Goal: Task Accomplishment & Management: Manage account settings

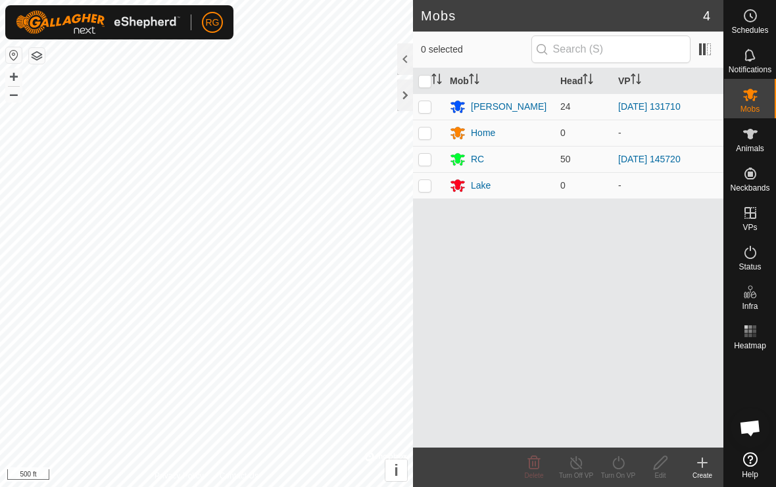
click at [409, 103] on div at bounding box center [405, 96] width 16 height 32
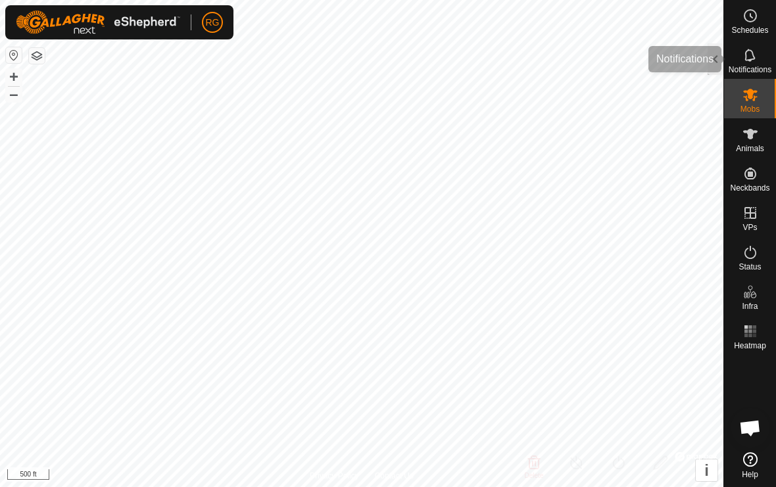
click at [753, 66] on span "Notifications" at bounding box center [749, 70] width 43 height 8
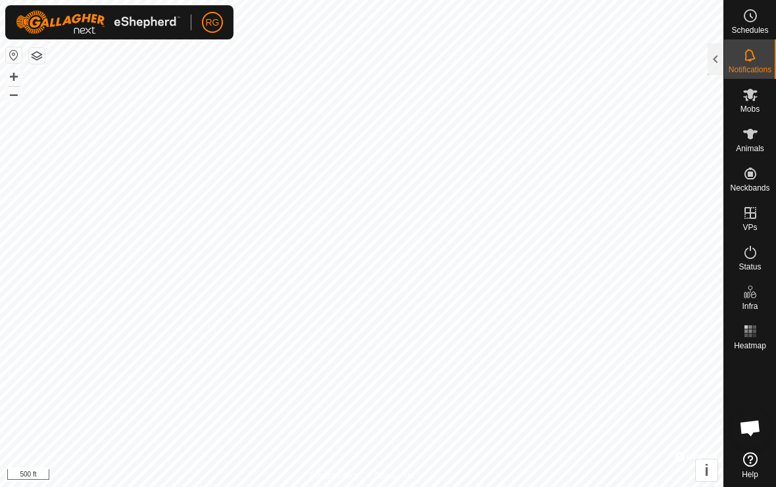
click at [720, 61] on div at bounding box center [715, 59] width 16 height 32
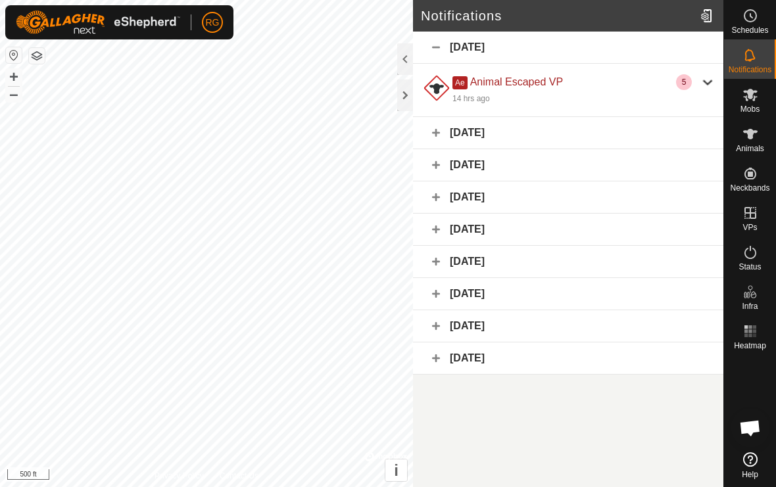
click at [706, 85] on div at bounding box center [707, 82] width 16 height 16
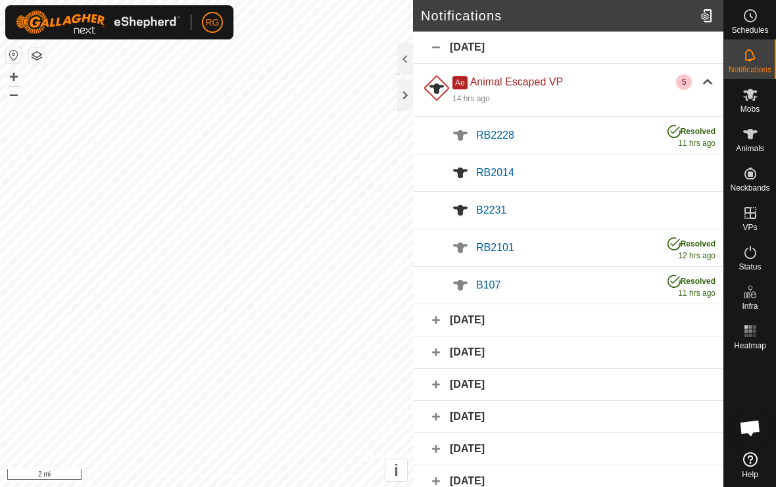
click at [512, 174] on span "RB2014" at bounding box center [495, 172] width 38 height 11
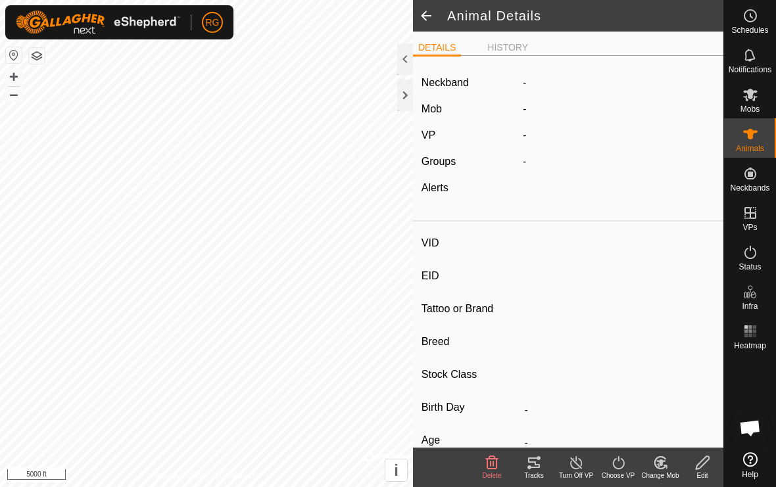
type input "RB2014"
type input "840003297500184"
type input "-"
type input "Angus"
type input "-"
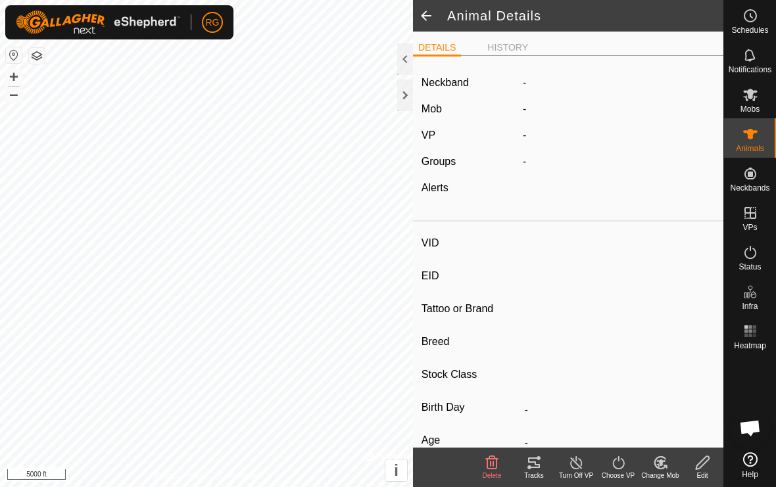
type input "Dry"
type input "0 kg"
type input "-"
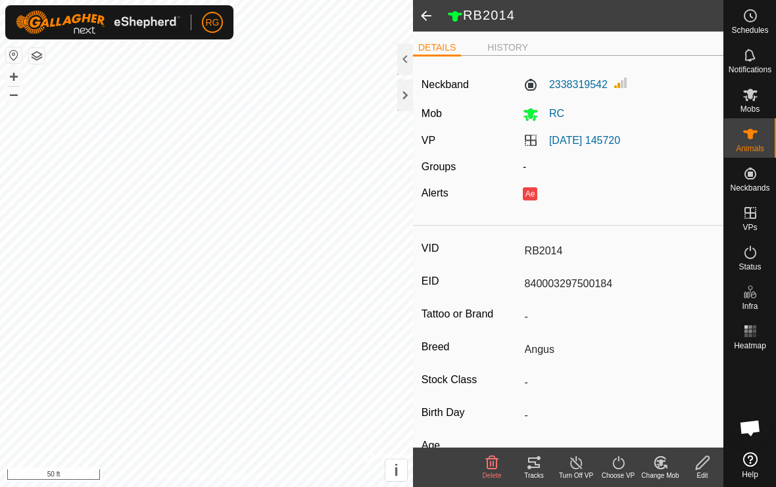
click at [407, 101] on div at bounding box center [405, 96] width 16 height 32
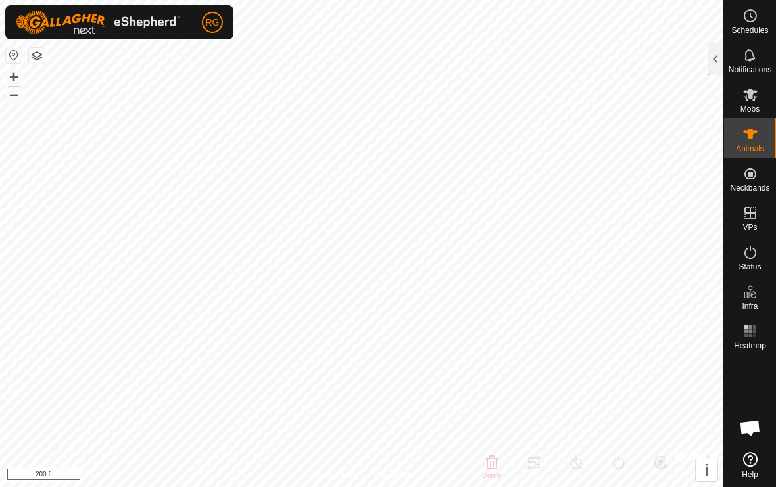
click at [716, 66] on div at bounding box center [715, 59] width 16 height 32
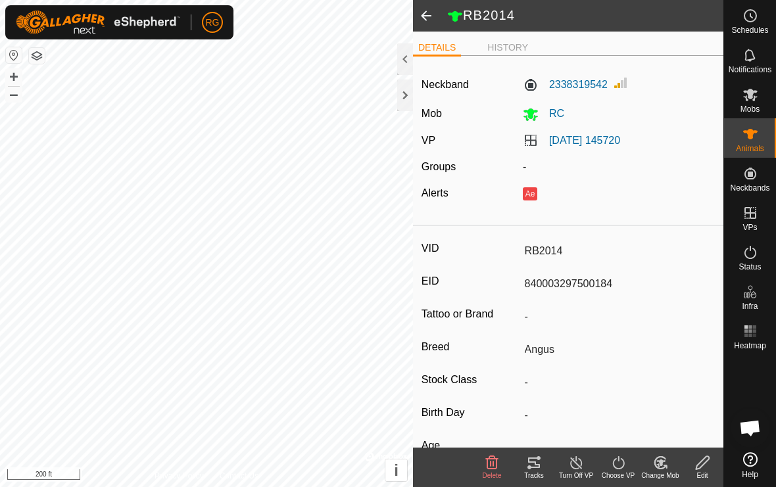
click at [534, 461] on icon at bounding box center [534, 462] width 12 height 11
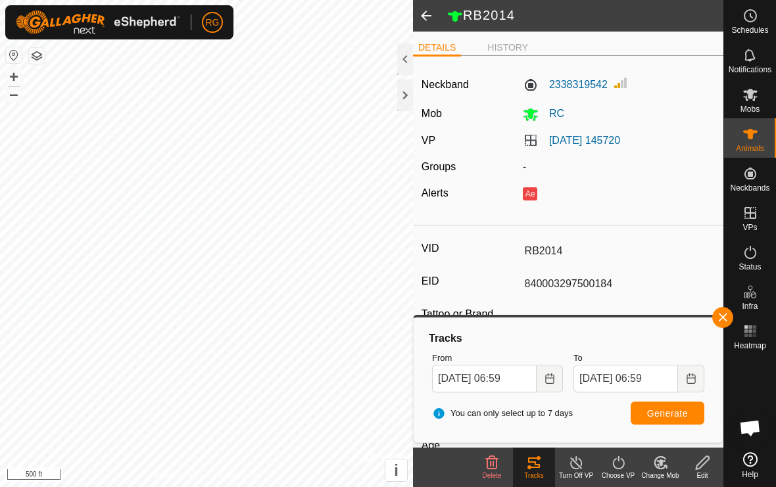
click at [411, 94] on div at bounding box center [405, 96] width 16 height 32
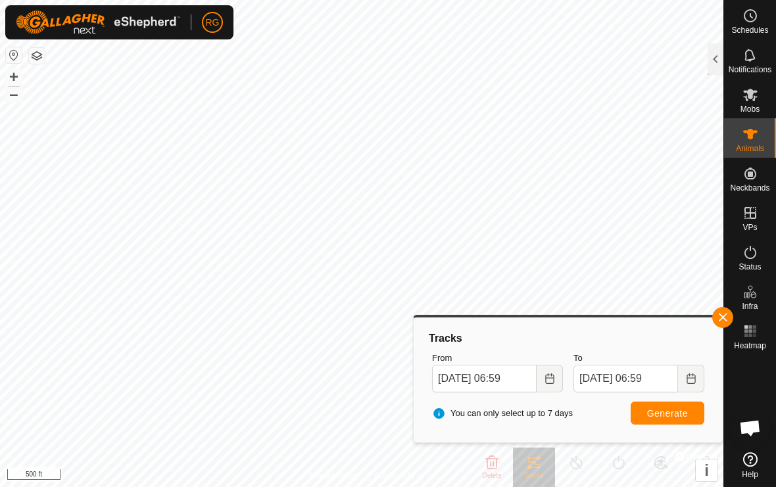
click at [724, 319] on span "button" at bounding box center [722, 317] width 11 height 11
